Goal: Task Accomplishment & Management: Manage account settings

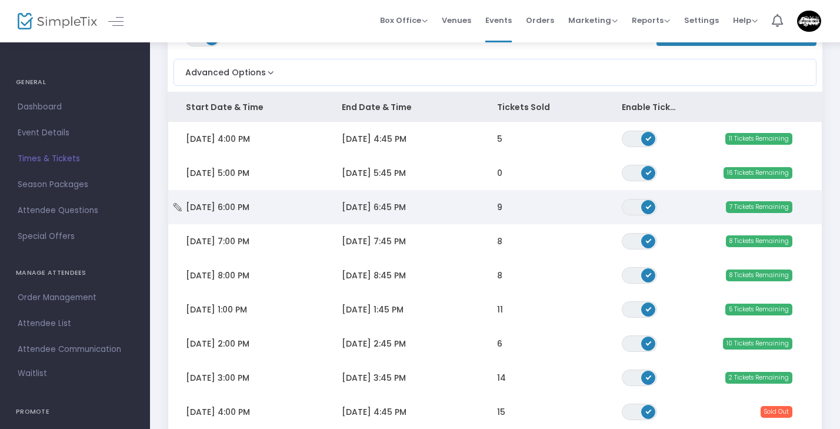
scroll to position [102, 0]
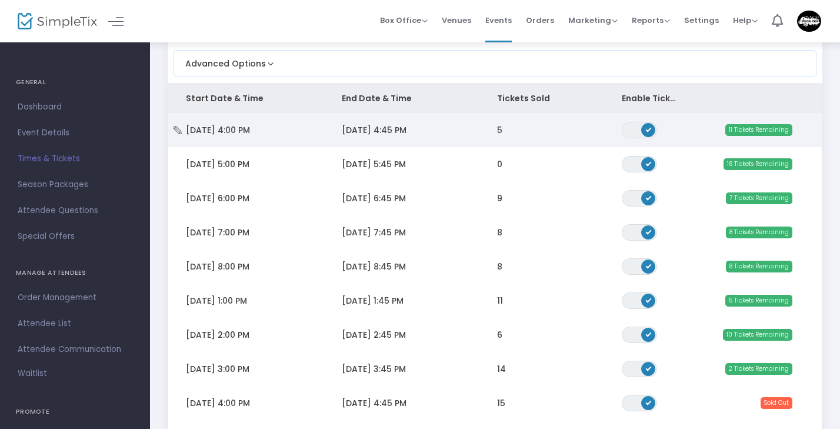
click at [649, 126] on span "Data table" at bounding box center [648, 130] width 14 height 14
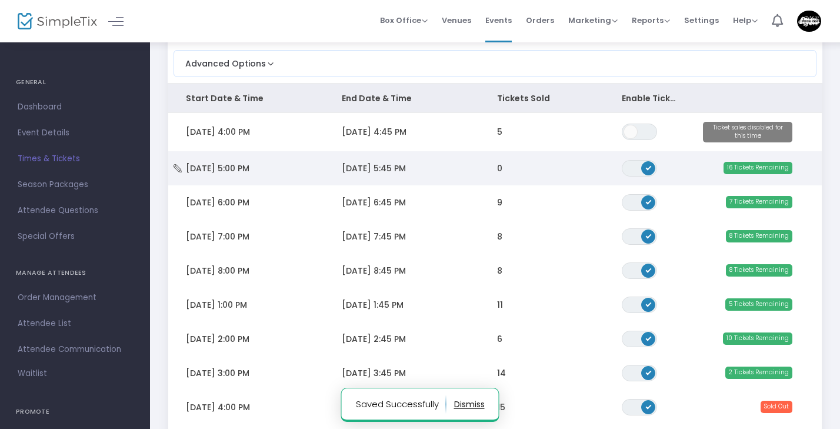
click at [647, 164] on span "Data table" at bounding box center [648, 168] width 14 height 14
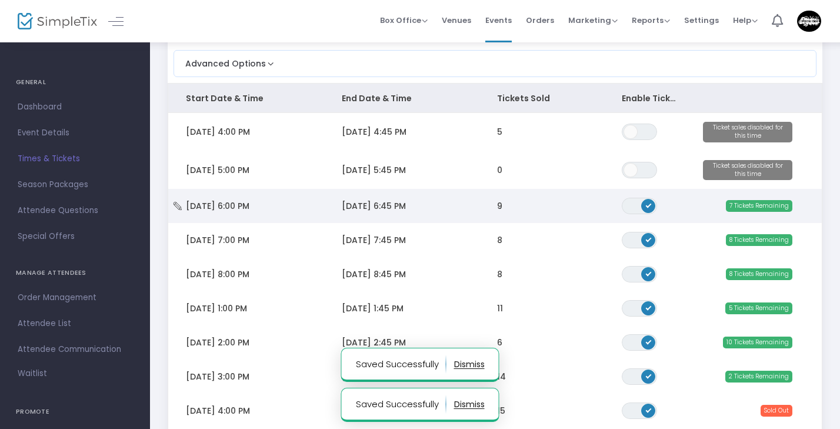
click at [643, 203] on span "Data table" at bounding box center [648, 206] width 14 height 14
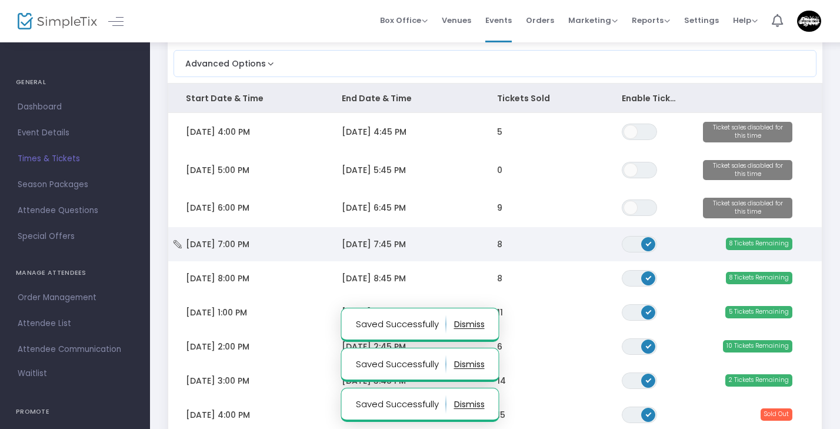
click at [645, 242] on span "Data table" at bounding box center [648, 244] width 14 height 14
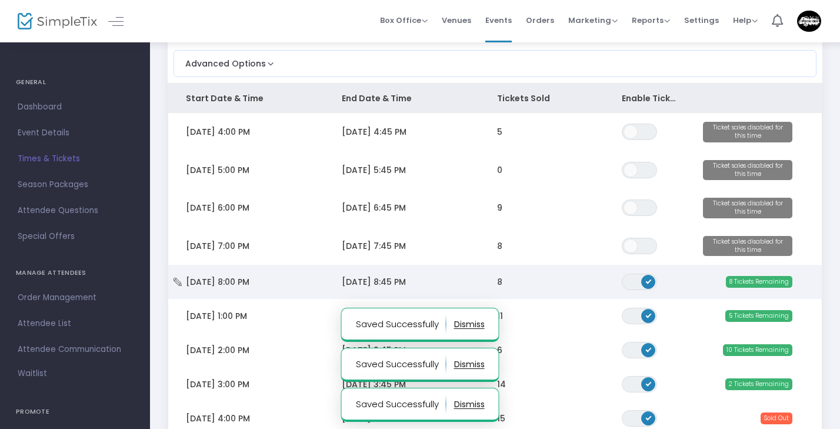
click at [644, 280] on span "Data table" at bounding box center [648, 282] width 14 height 14
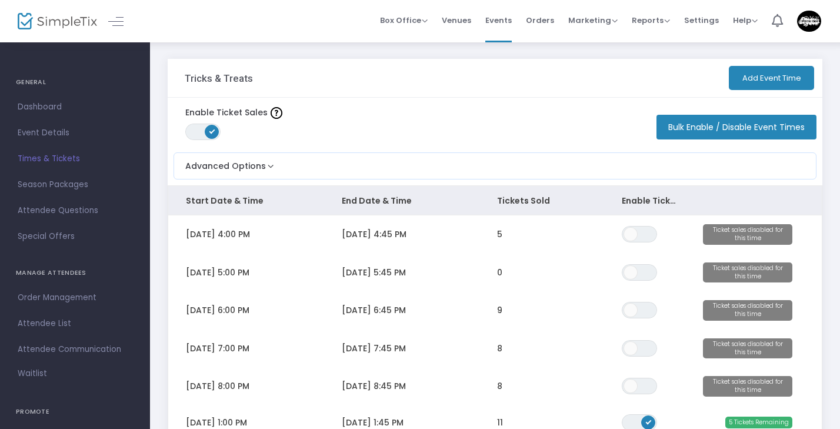
scroll to position [0, 0]
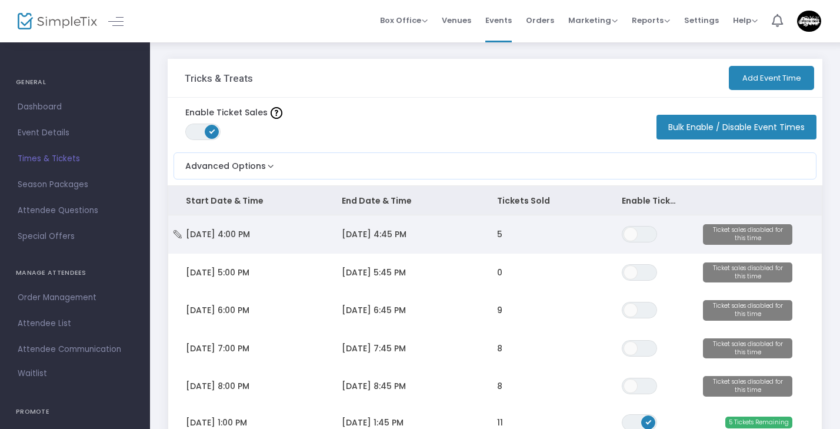
click at [494, 229] on td "5" at bounding box center [541, 234] width 125 height 38
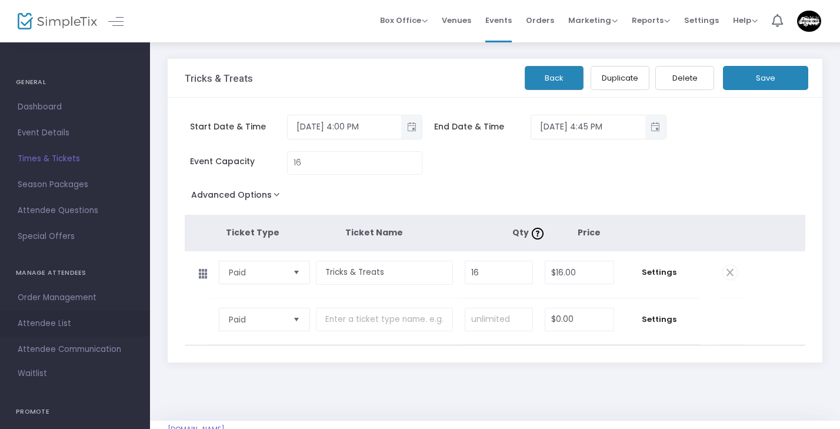
click at [56, 321] on span "Attendee List" at bounding box center [75, 323] width 115 height 15
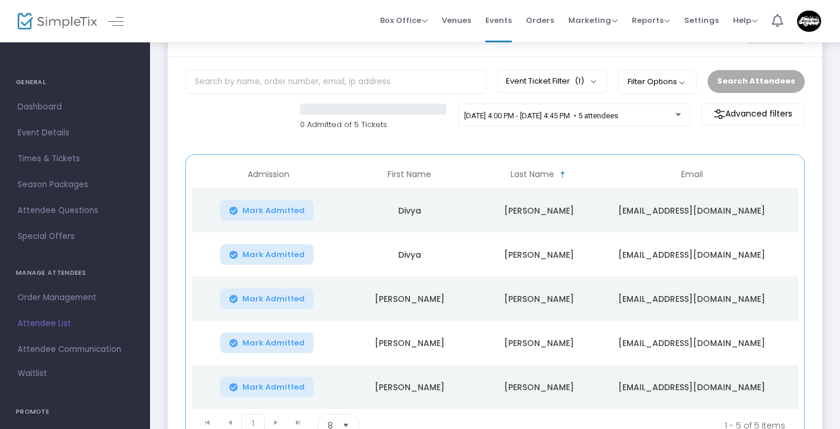
scroll to position [52, 0]
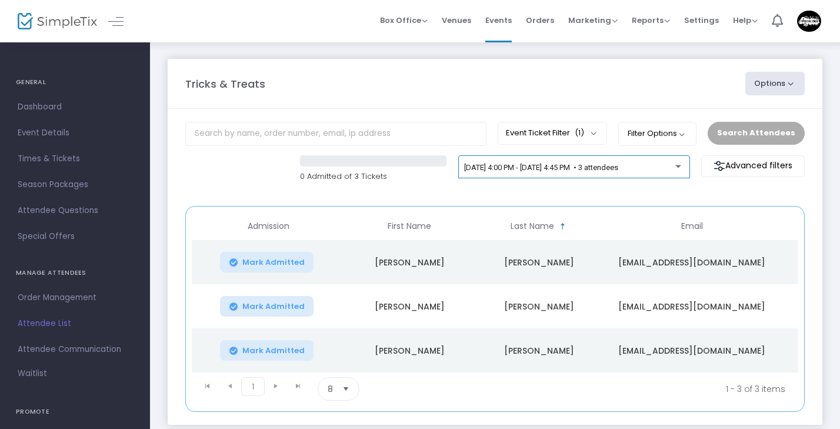
click at [685, 167] on div "[DATE] 4:00 PM - [DATE] 4:45 PM • 3 attendees" at bounding box center [574, 167] width 232 height 24
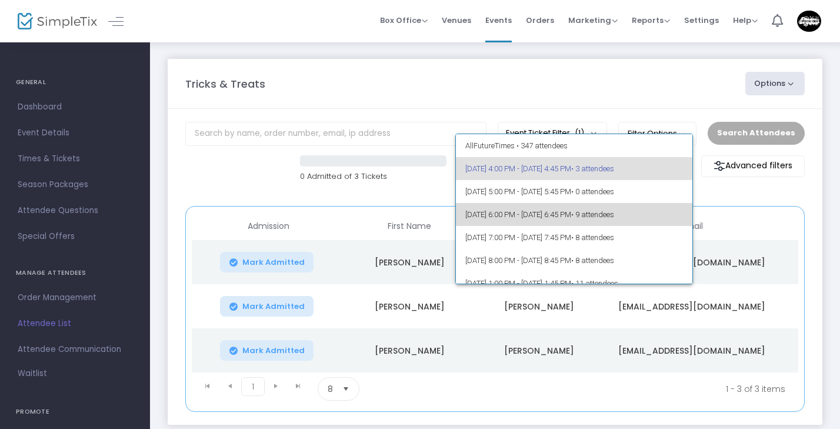
click at [614, 214] on span "• 9 attendees" at bounding box center [592, 214] width 43 height 9
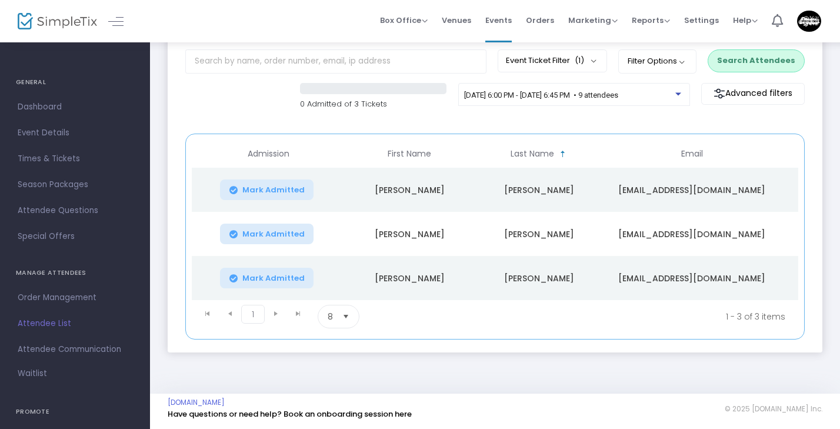
scroll to position [76, 0]
click at [275, 314] on kendo-pager-next-buttons at bounding box center [287, 317] width 45 height 24
click at [338, 316] on span "Select" at bounding box center [345, 316] width 19 height 19
click at [429, 335] on kendo-grid "Admission First Name Last Name Email Order ID Section Mark Admitted [PERSON_NAM…" at bounding box center [494, 236] width 619 height 206
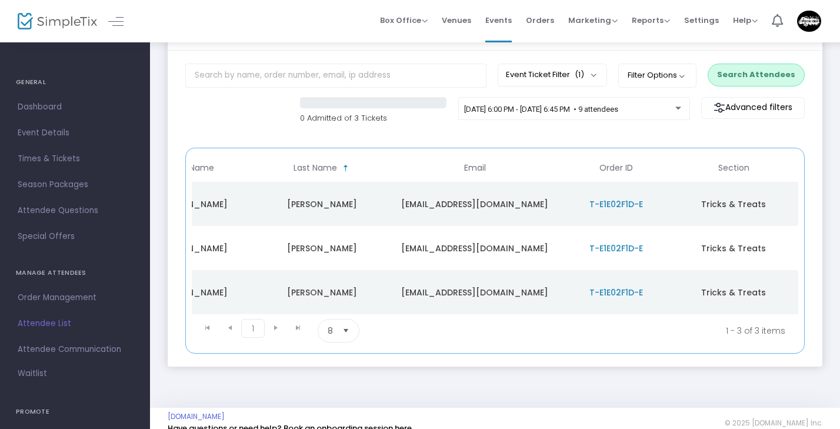
scroll to position [0, 217]
click at [610, 205] on span "T-E1E02F1D-E" at bounding box center [616, 204] width 54 height 12
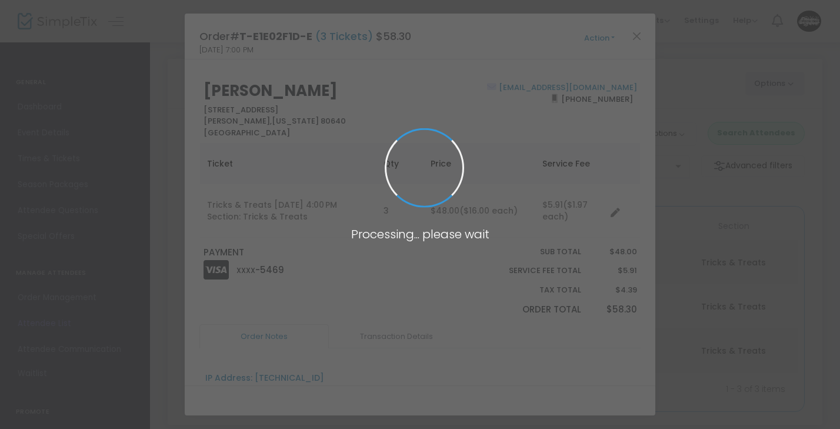
scroll to position [0, 0]
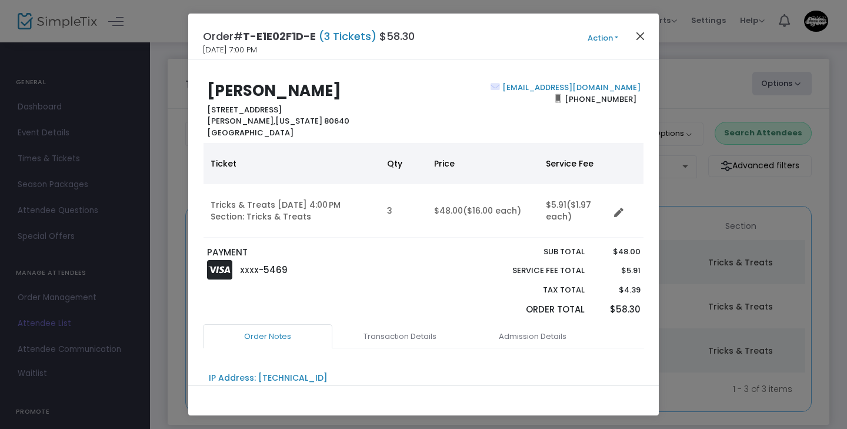
click at [640, 33] on button "Close" at bounding box center [640, 35] width 15 height 15
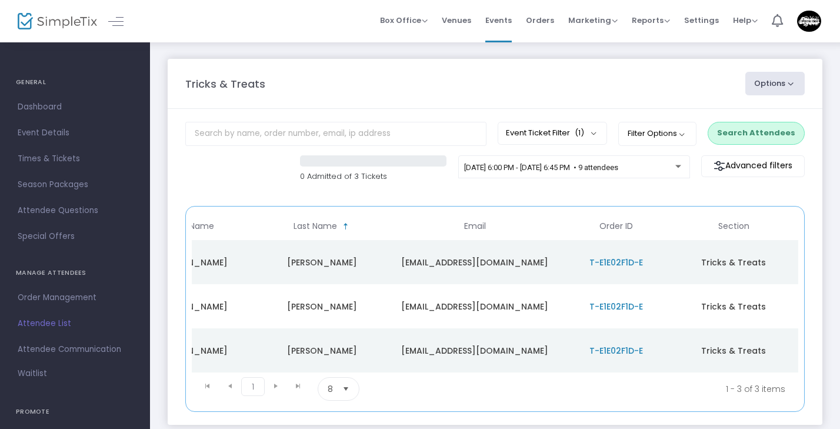
scroll to position [0, 210]
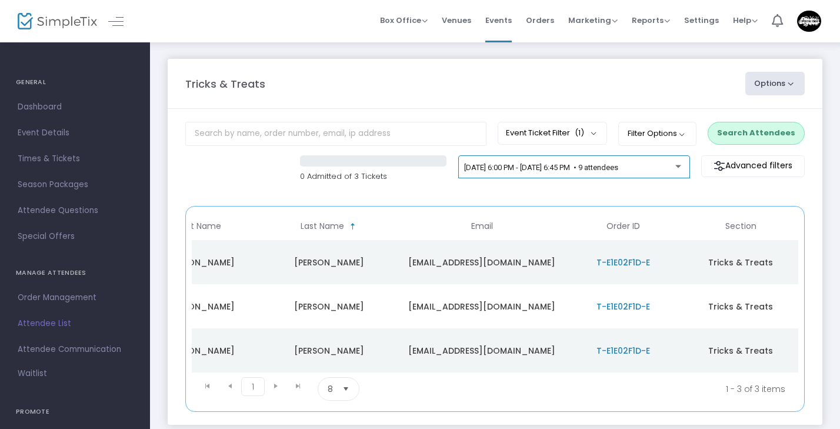
click at [618, 165] on span "[DATE] 6:00 PM - [DATE] 6:45 PM • 9 attendees" at bounding box center [541, 167] width 154 height 9
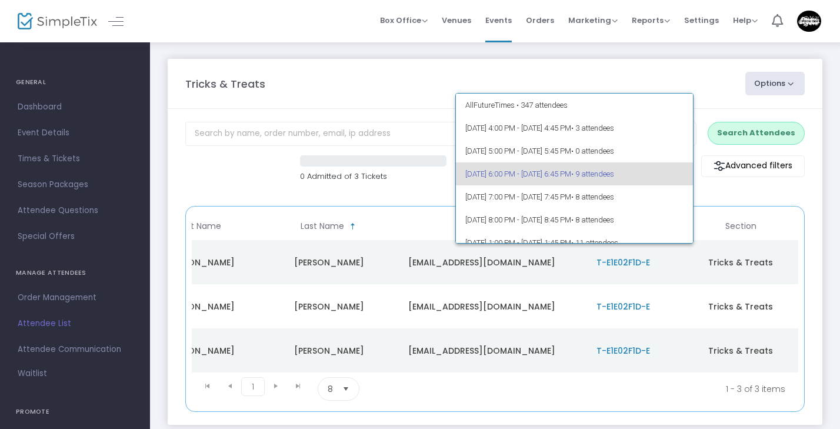
scroll to position [5, 0]
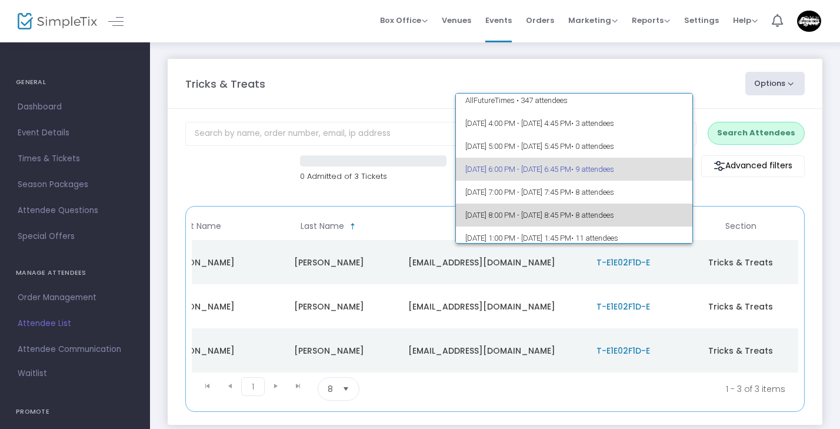
click at [614, 213] on span "• 8 attendees" at bounding box center [592, 215] width 43 height 9
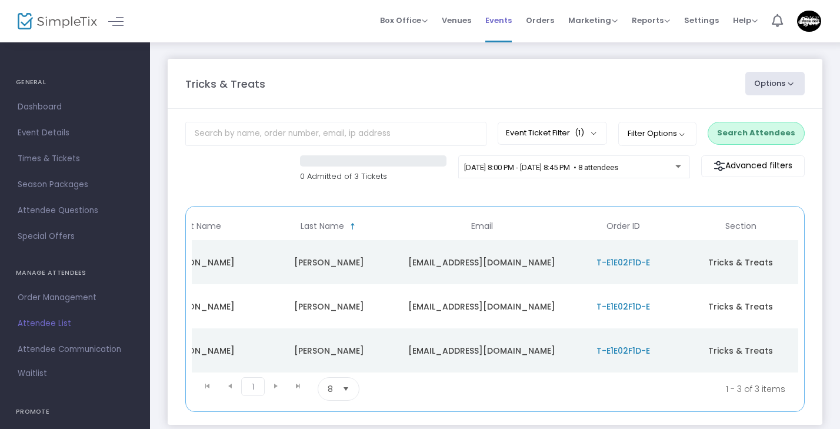
click at [497, 18] on span "Events" at bounding box center [498, 20] width 26 height 30
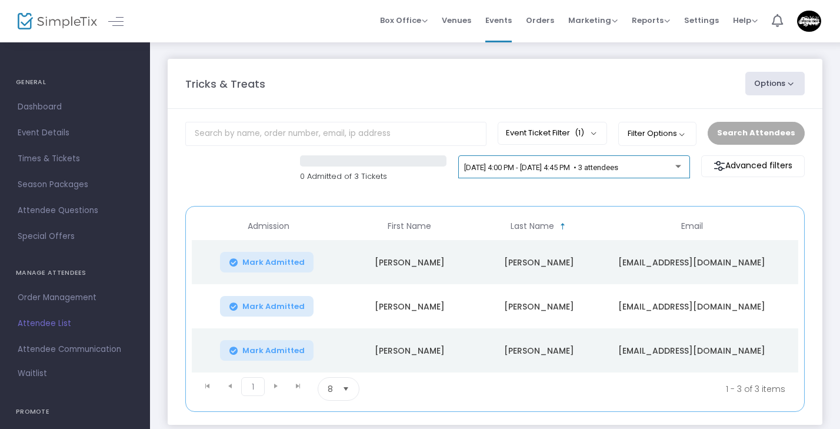
click at [592, 175] on div "[DATE] 4:00 PM - [DATE] 4:45 PM • 3 attendees" at bounding box center [573, 169] width 219 height 16
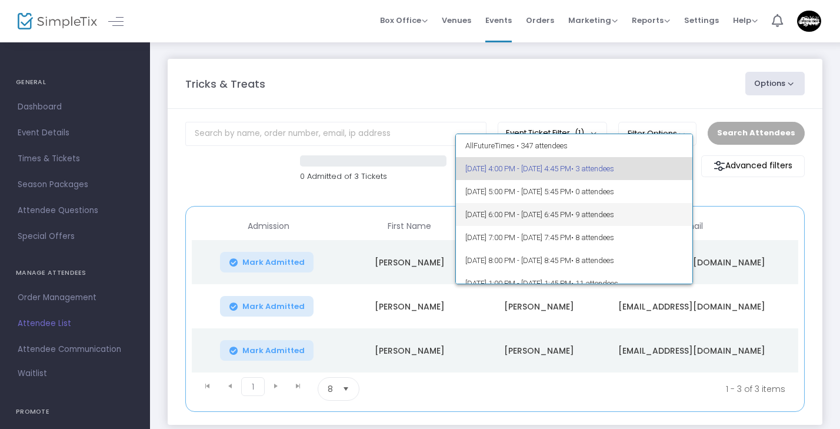
click at [557, 214] on span "[DATE] 6:00 PM - [DATE] 6:45 PM • 9 attendees" at bounding box center [574, 214] width 218 height 23
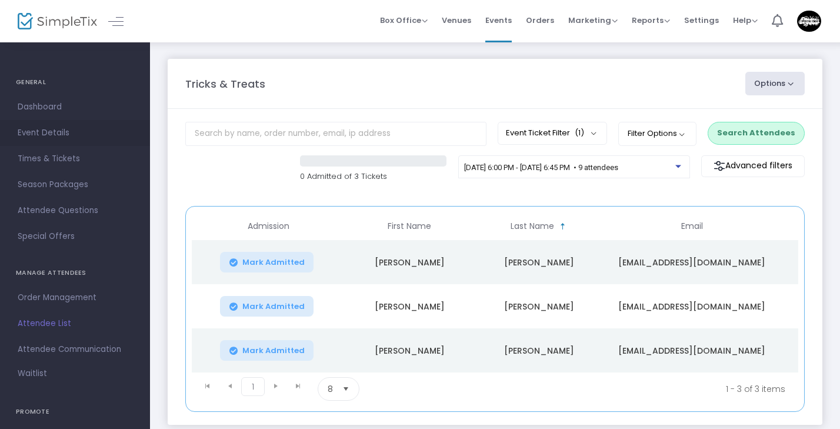
click at [46, 136] on span "Event Details" at bounding box center [75, 132] width 115 height 15
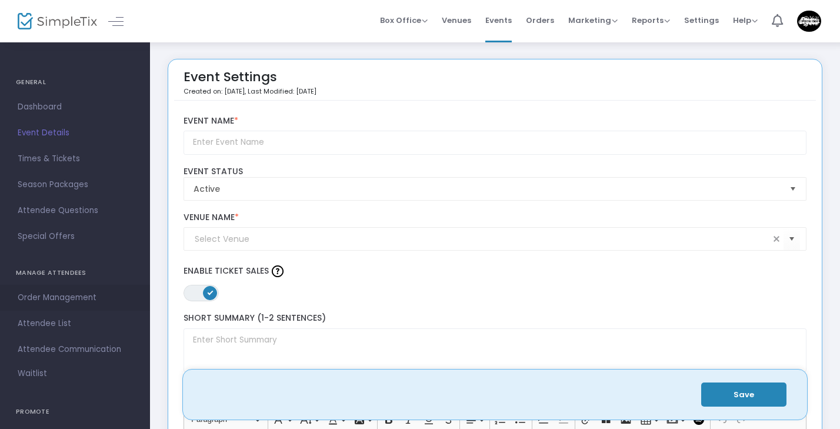
click at [77, 300] on span "Order Management" at bounding box center [75, 297] width 115 height 15
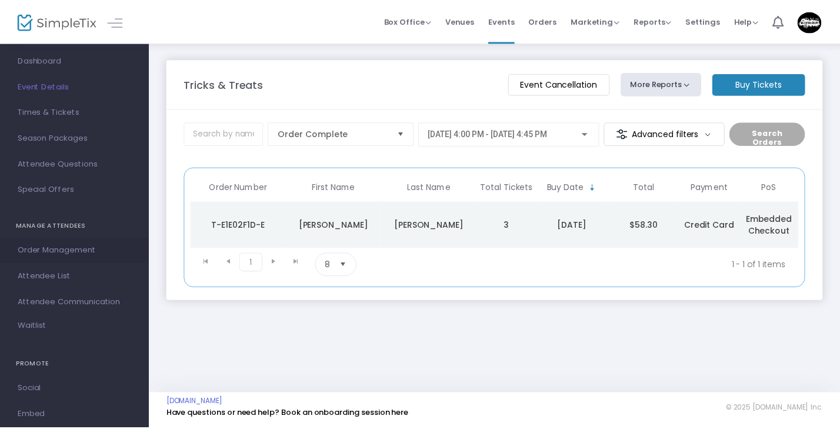
scroll to position [58, 0]
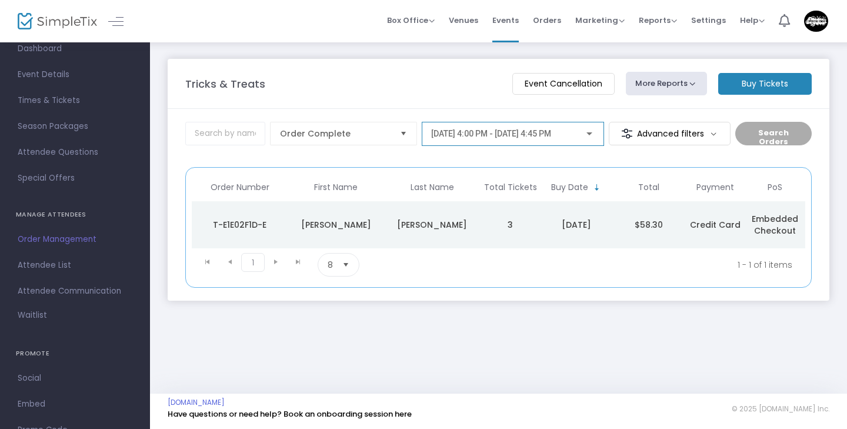
click at [542, 139] on div "[DATE] 4:00 PM - [DATE] 4:45 PM" at bounding box center [512, 131] width 163 height 22
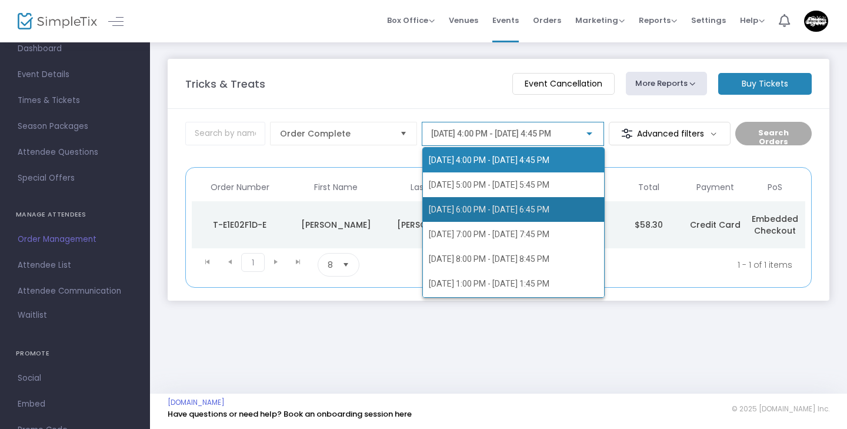
click at [540, 204] on span "[DATE] 6:00 PM - [DATE] 6:45 PM" at bounding box center [513, 209] width 169 height 25
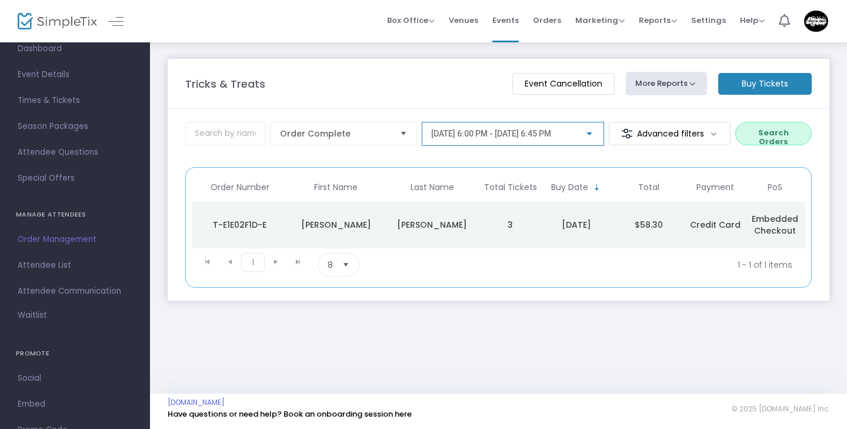
click at [551, 138] on span "[DATE] 6:00 PM - [DATE] 6:45 PM" at bounding box center [491, 133] width 120 height 9
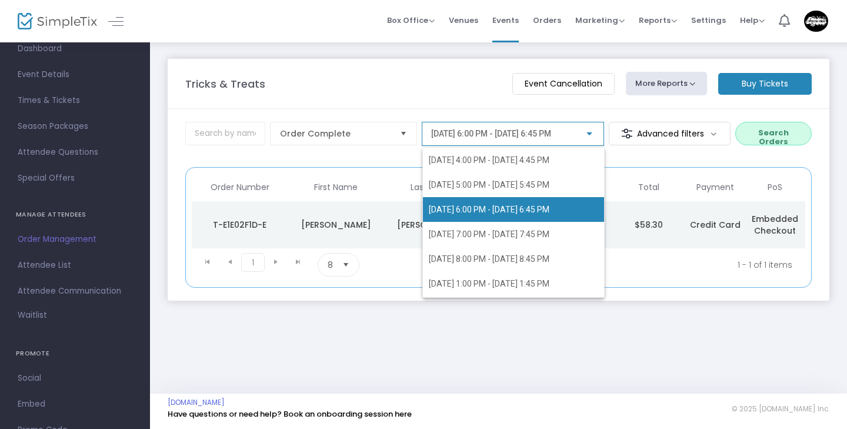
click at [51, 265] on div at bounding box center [423, 214] width 847 height 429
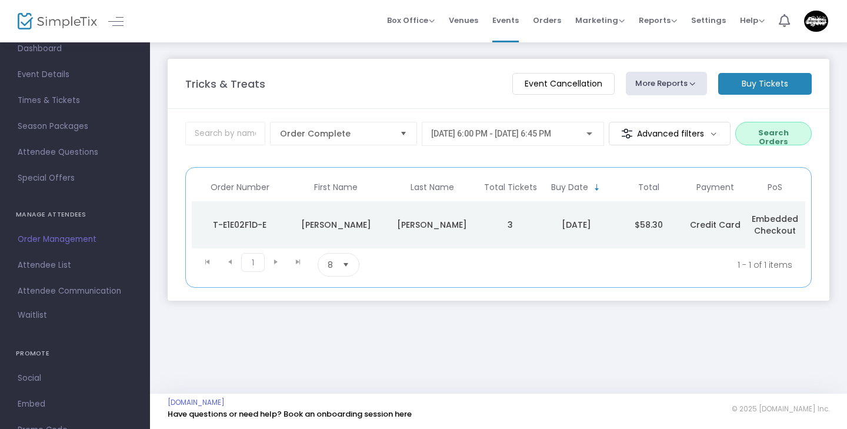
click at [51, 265] on span "Attendee List" at bounding box center [75, 265] width 115 height 15
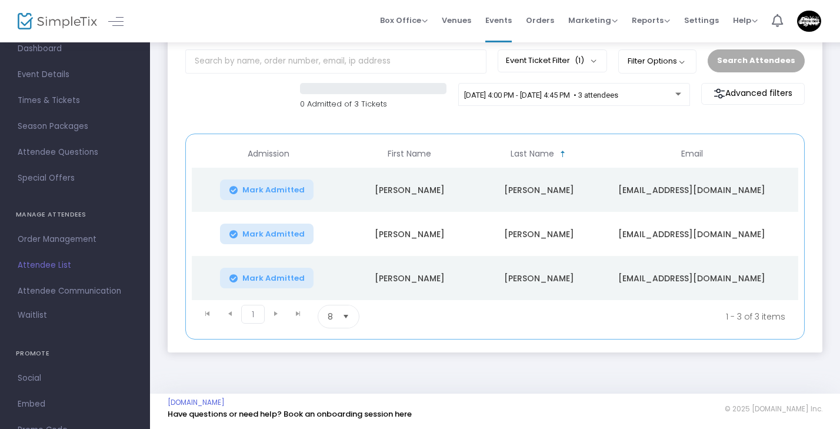
scroll to position [76, 0]
click at [340, 321] on span "Select" at bounding box center [345, 316] width 19 height 19
click at [343, 384] on li "50" at bounding box center [338, 391] width 41 height 24
click at [631, 97] on div "[DATE] 4:00 PM - [DATE] 4:45 PM • 3 attendees" at bounding box center [573, 97] width 219 height 16
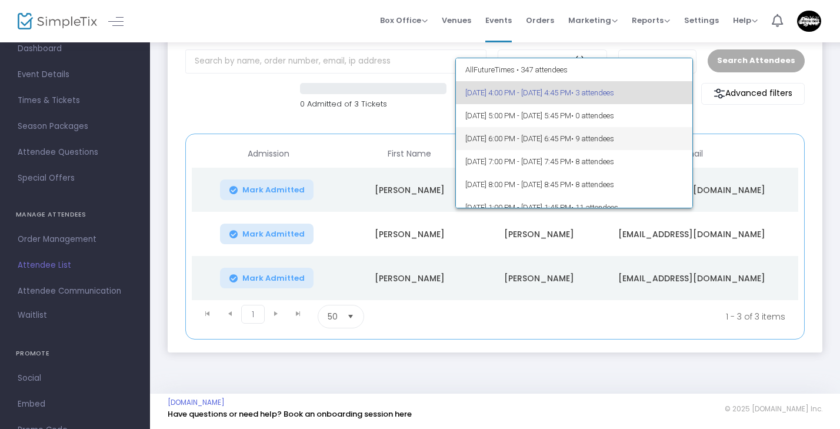
click at [616, 139] on span "[DATE] 6:00 PM - [DATE] 6:45 PM • 9 attendees" at bounding box center [574, 138] width 218 height 23
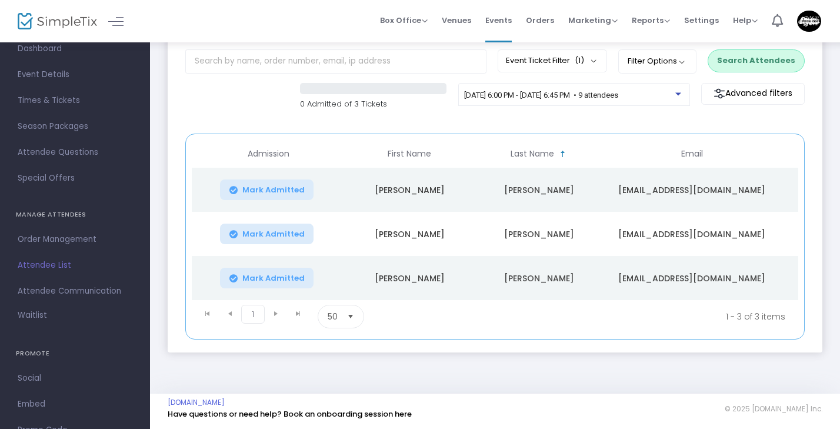
click at [765, 59] on button "Search Attendees" at bounding box center [755, 60] width 97 height 22
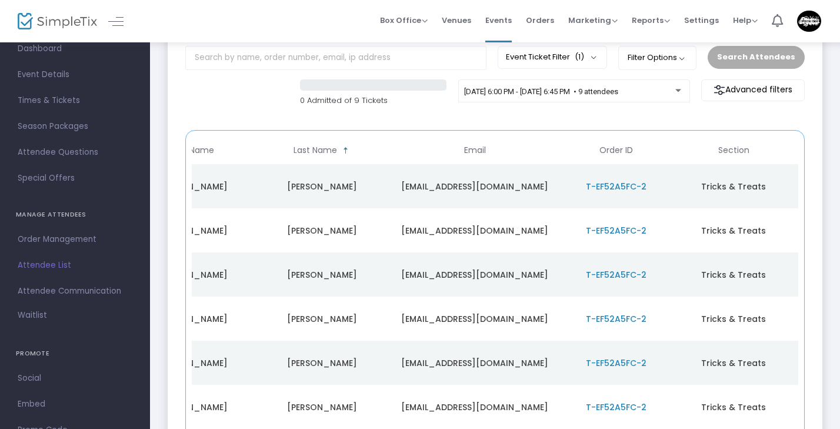
click at [617, 184] on span "T-EF52A5FC-2" at bounding box center [616, 187] width 61 height 12
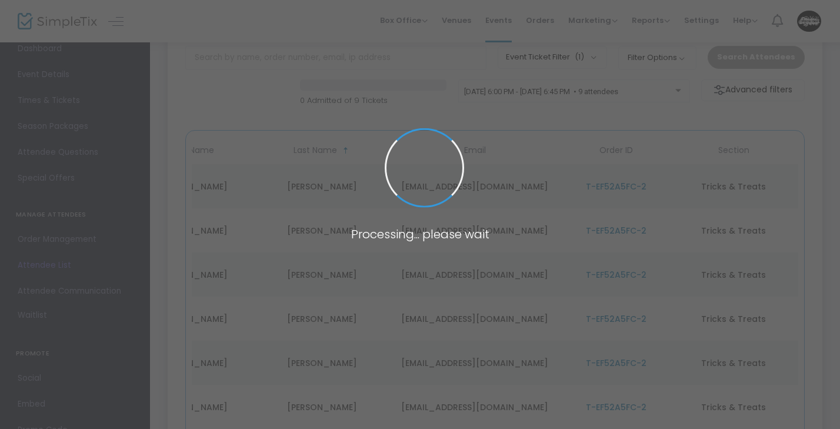
scroll to position [0, 0]
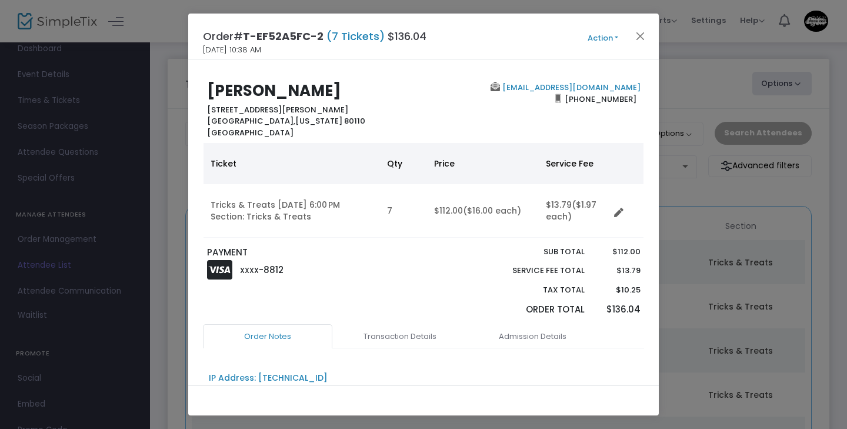
click at [603, 39] on button "Action" at bounding box center [602, 38] width 71 height 13
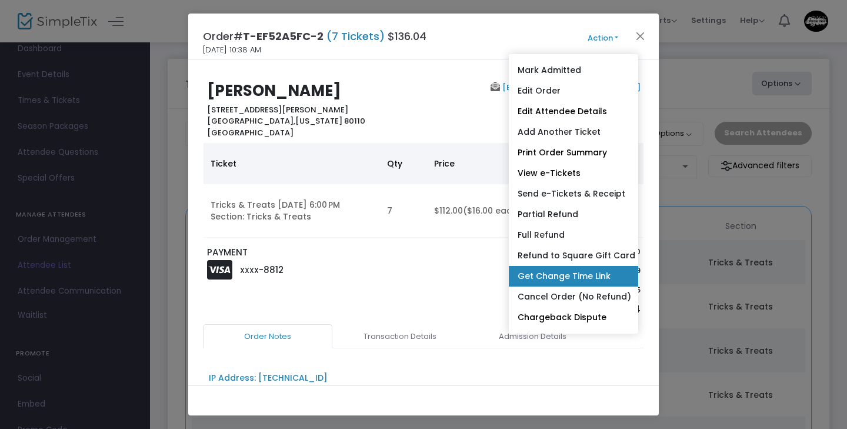
click at [559, 272] on link "Get Change Time Link" at bounding box center [573, 276] width 129 height 21
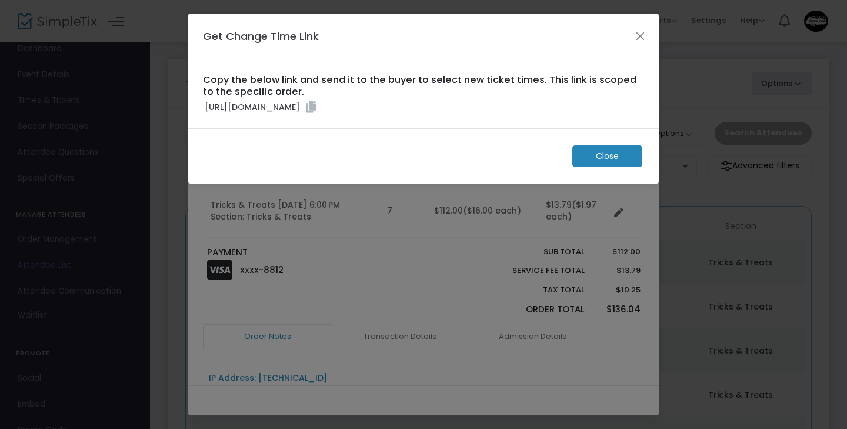
click at [316, 113] on icon at bounding box center [311, 107] width 11 height 12
click at [642, 34] on button "Close" at bounding box center [640, 35] width 15 height 15
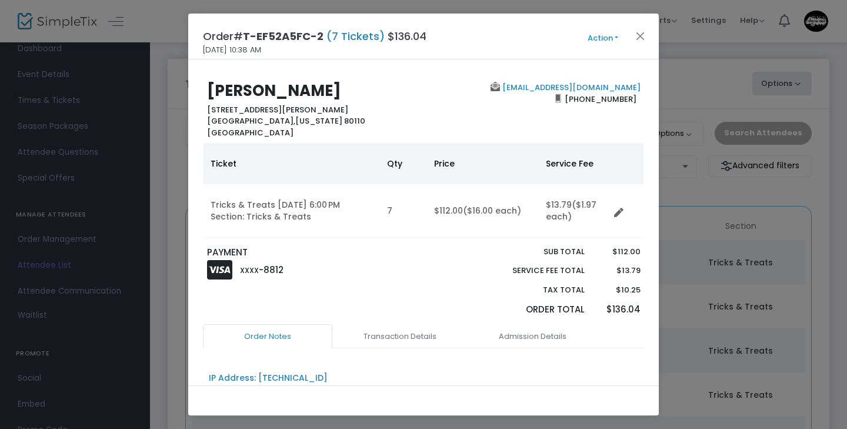
drag, startPoint x: 630, startPoint y: 88, endPoint x: 636, endPoint y: 93, distance: 8.4
click at [636, 93] on div "Julieabirdwell@gmail.com (303) 944-6302" at bounding box center [534, 110] width 222 height 56
drag, startPoint x: 634, startPoint y: 88, endPoint x: 529, endPoint y: 89, distance: 104.7
click at [529, 89] on div "Julieabirdwell@gmail.com (303) 944-6302" at bounding box center [534, 110] width 222 height 56
copy link "Julieabirdwell@gmail.com"
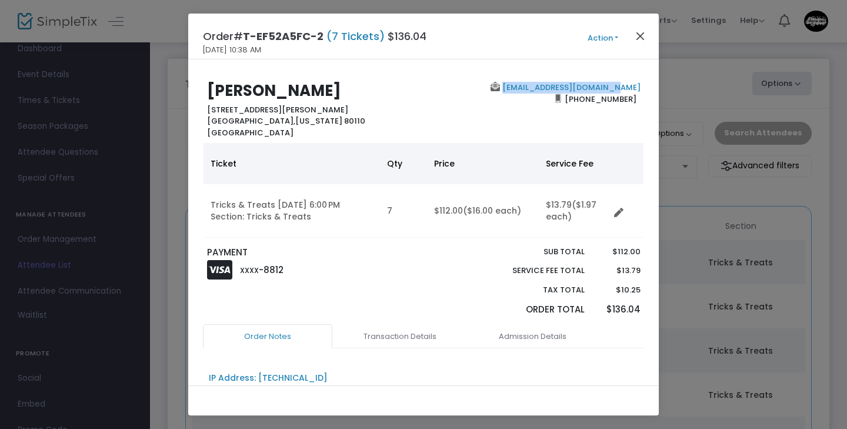
click at [642, 35] on button "Close" at bounding box center [640, 35] width 15 height 15
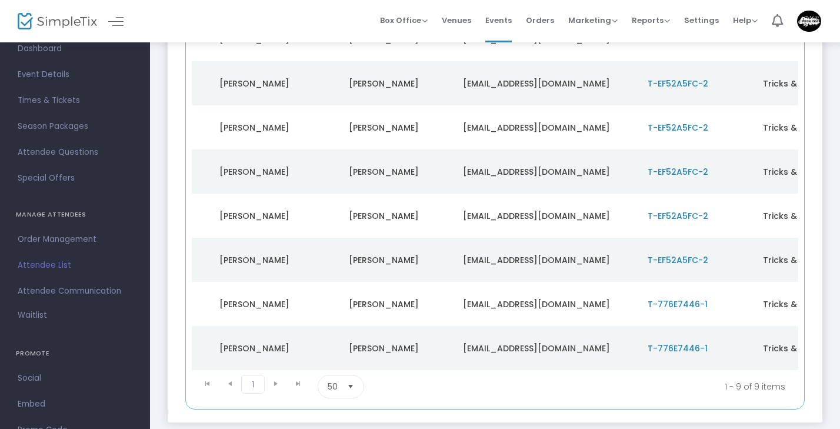
scroll to position [0, 153]
click at [676, 303] on span "T-776E7446-1" at bounding box center [679, 304] width 60 height 12
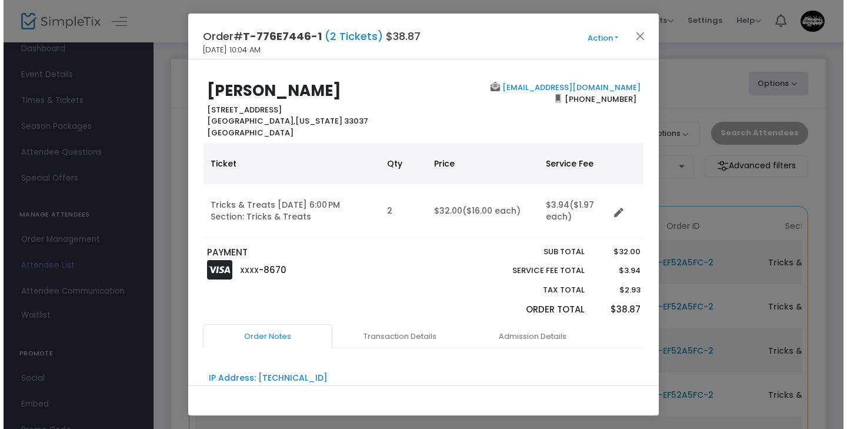
scroll to position [0, 0]
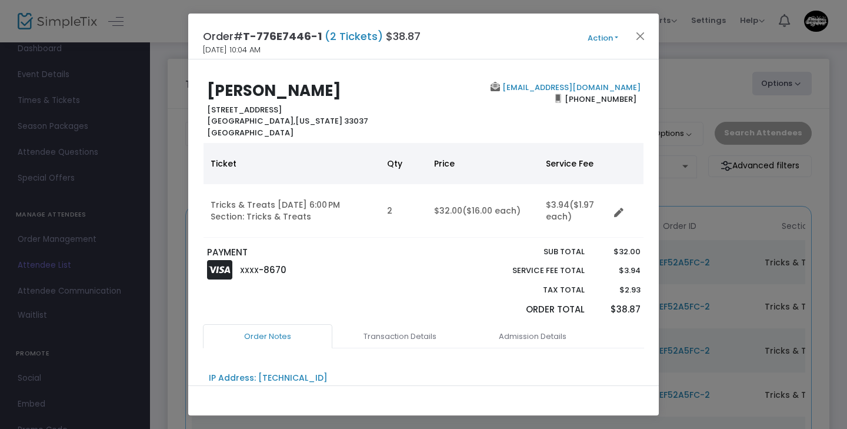
click at [606, 44] on button "Action" at bounding box center [602, 38] width 71 height 13
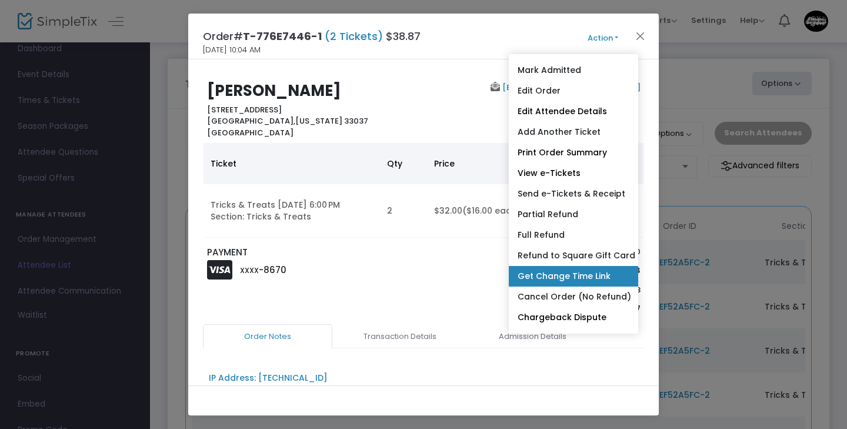
click at [569, 279] on link "Get Change Time Link" at bounding box center [573, 276] width 129 height 21
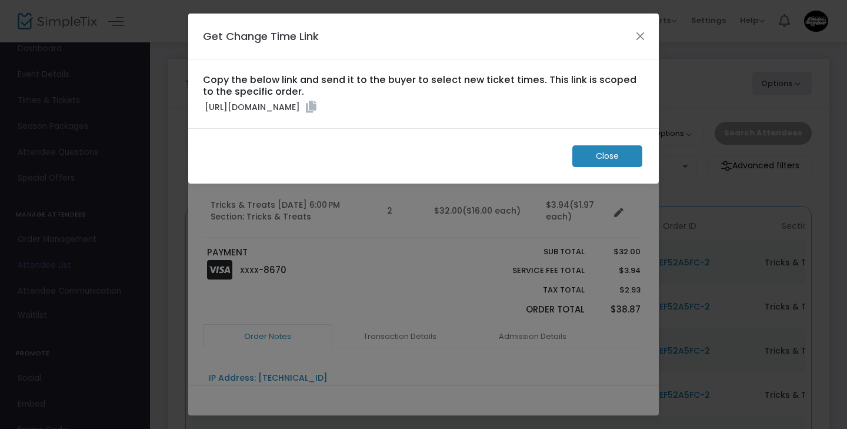
click at [316, 113] on icon at bounding box center [311, 107] width 11 height 12
